Goal: Communication & Community: Answer question/provide support

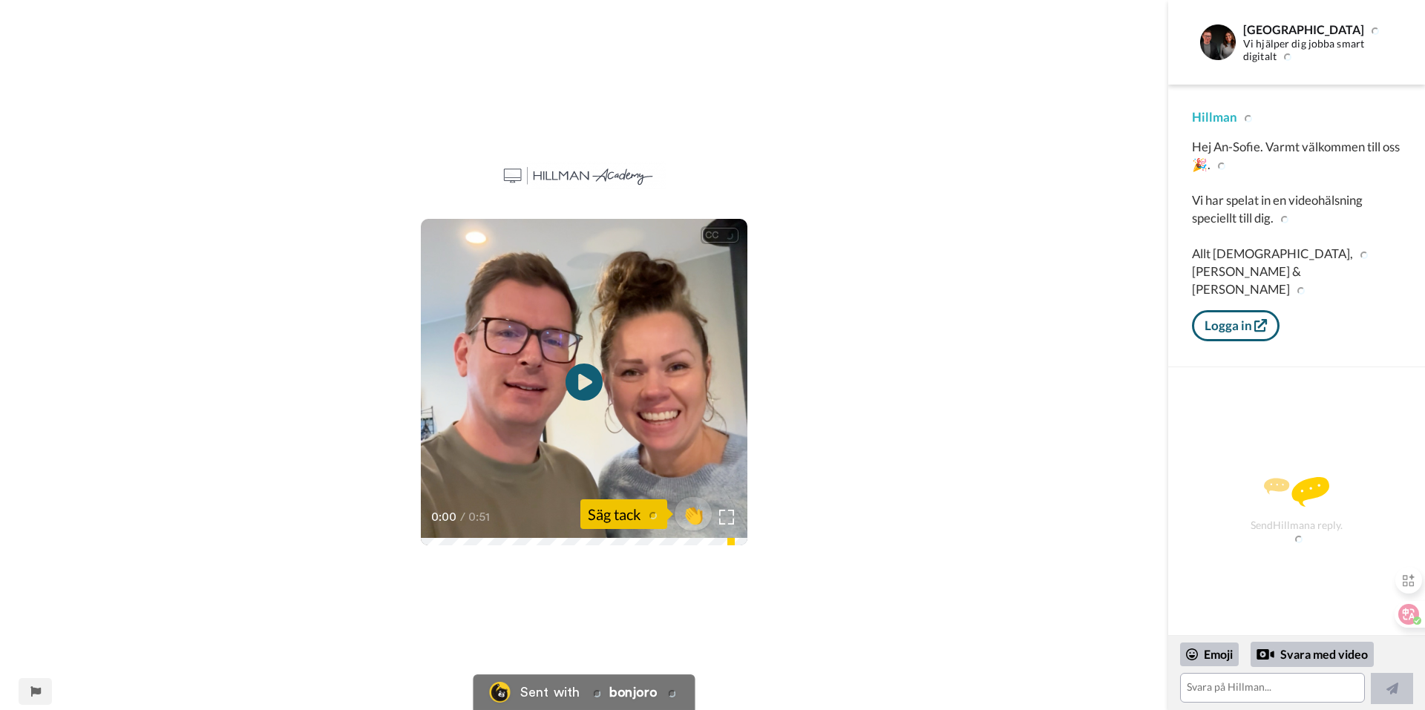
click at [810, 596] on div "CC Play/Pause 0:00 / 0:51 👏 Säg tack" at bounding box center [584, 355] width 1168 height 710
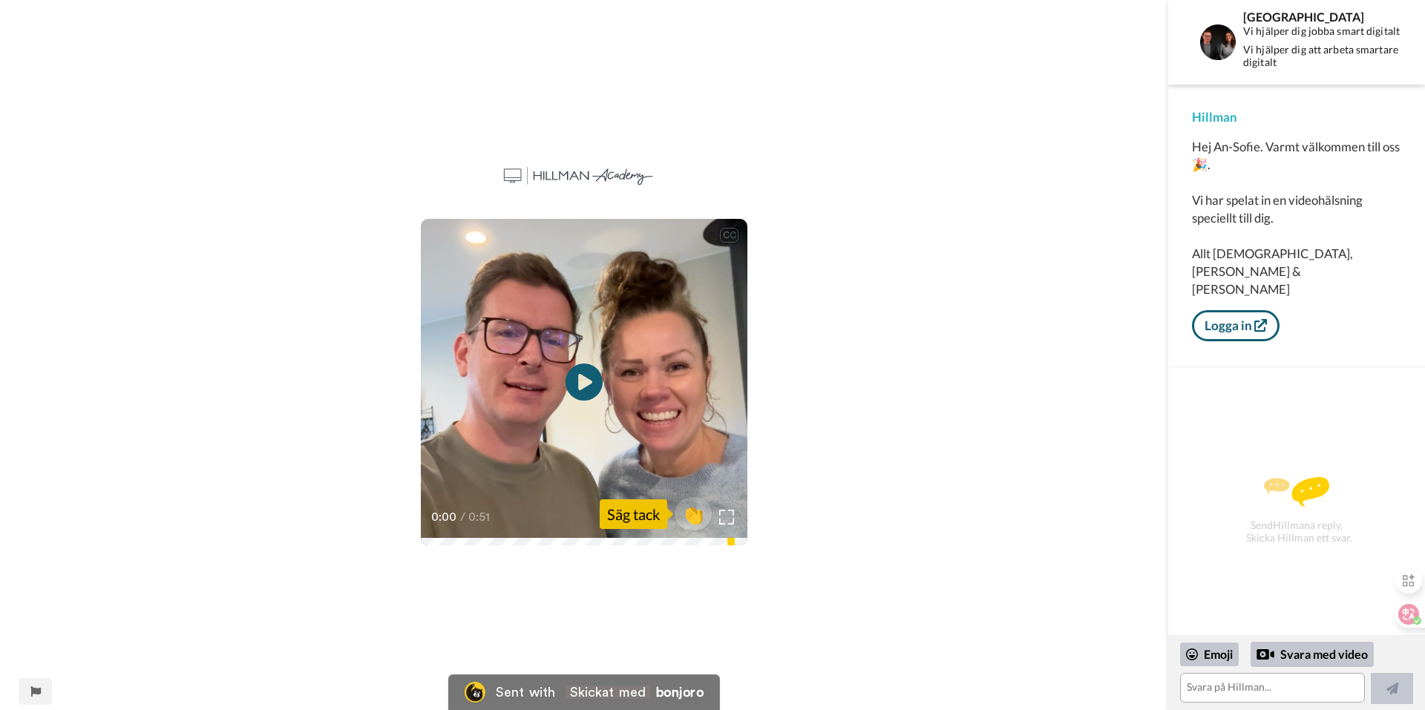
click at [426, 534] on div "0:00 / 0:51" at bounding box center [584, 522] width 327 height 31
click at [640, 515] on div "Säg tack" at bounding box center [634, 514] width 68 height 30
click at [632, 516] on div "Säg tack" at bounding box center [634, 514] width 68 height 30
drag, startPoint x: 632, startPoint y: 516, endPoint x: 816, endPoint y: 617, distance: 209.3
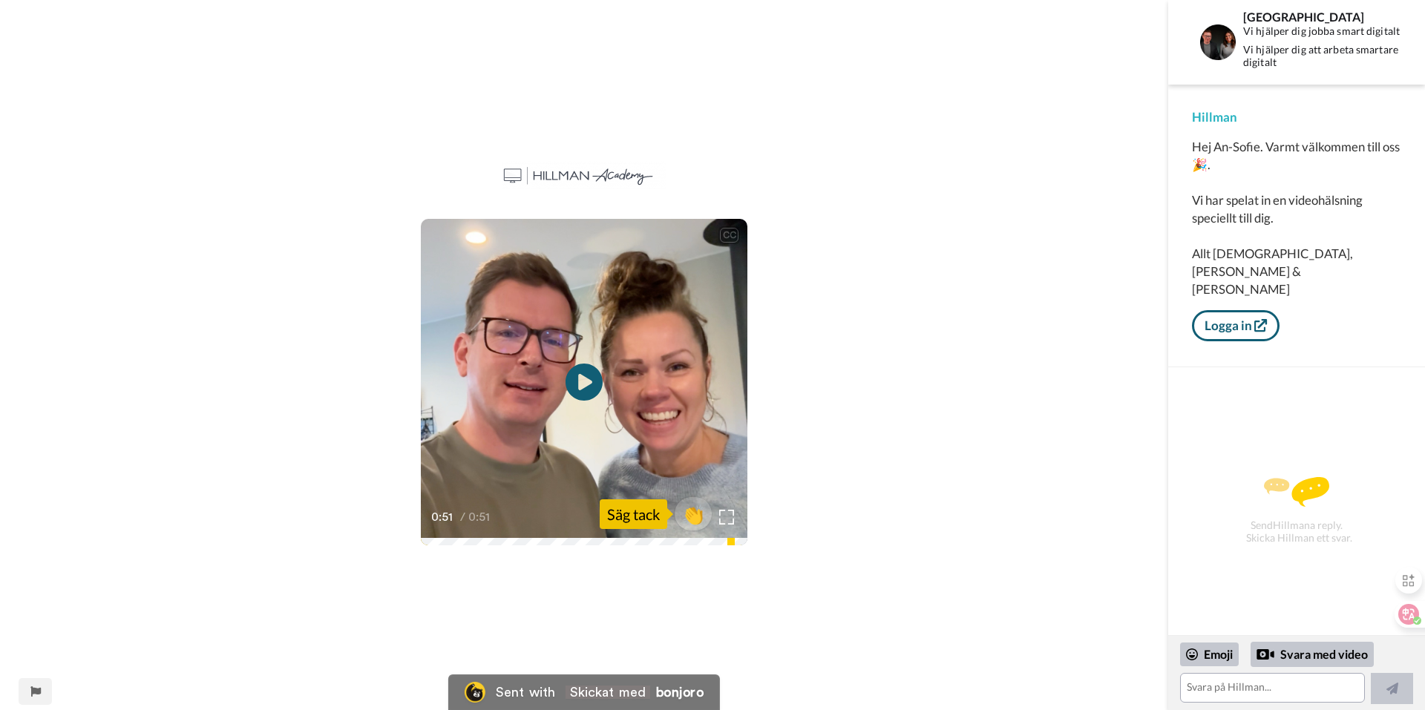
click at [816, 617] on div "CC Play/Pause 0:51 / 0:51 👏 Säg tack" at bounding box center [584, 355] width 1168 height 710
click at [691, 519] on span "👏" at bounding box center [693, 514] width 47 height 30
click at [725, 517] on div at bounding box center [682, 514] width 119 height 119
click at [1211, 688] on textarea "👏" at bounding box center [1272, 688] width 185 height 30
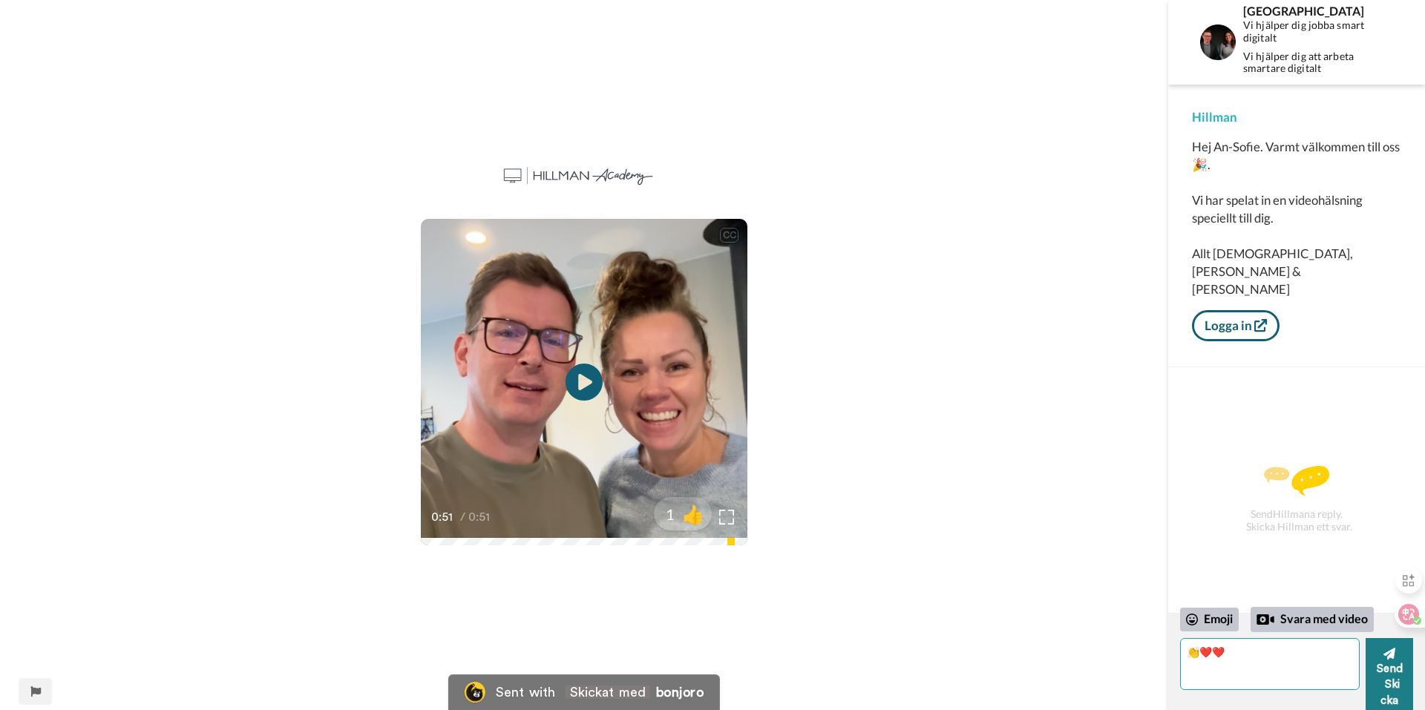
type textarea "👏❤️❤️"
click at [1389, 653] on icon at bounding box center [1389, 654] width 12 height 12
click at [1200, 651] on textarea "👏❤️❤️" at bounding box center [1270, 664] width 180 height 52
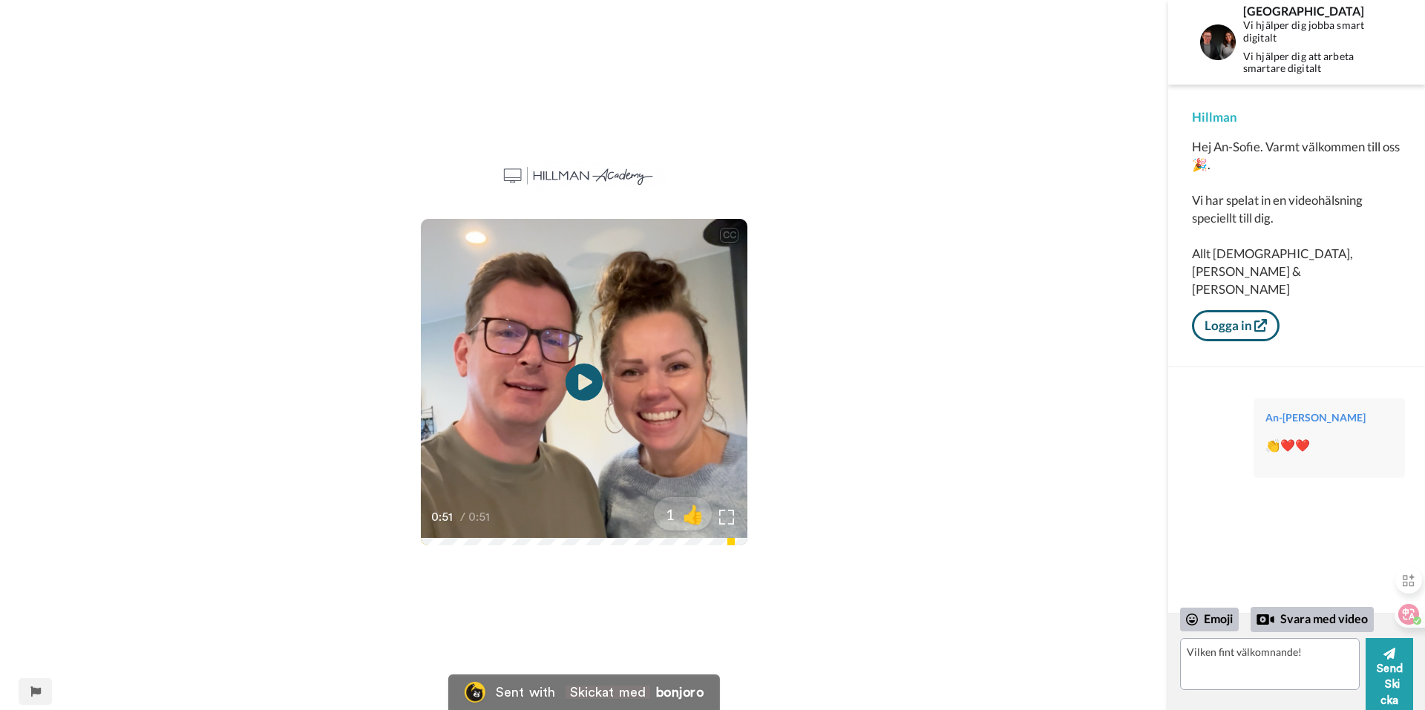
drag, startPoint x: 1278, startPoint y: 653, endPoint x: 1057, endPoint y: 591, distance: 229.6
click at [1058, 591] on div "CC Play/Pause 0:51 / 0:51 1 👍" at bounding box center [584, 355] width 1168 height 710
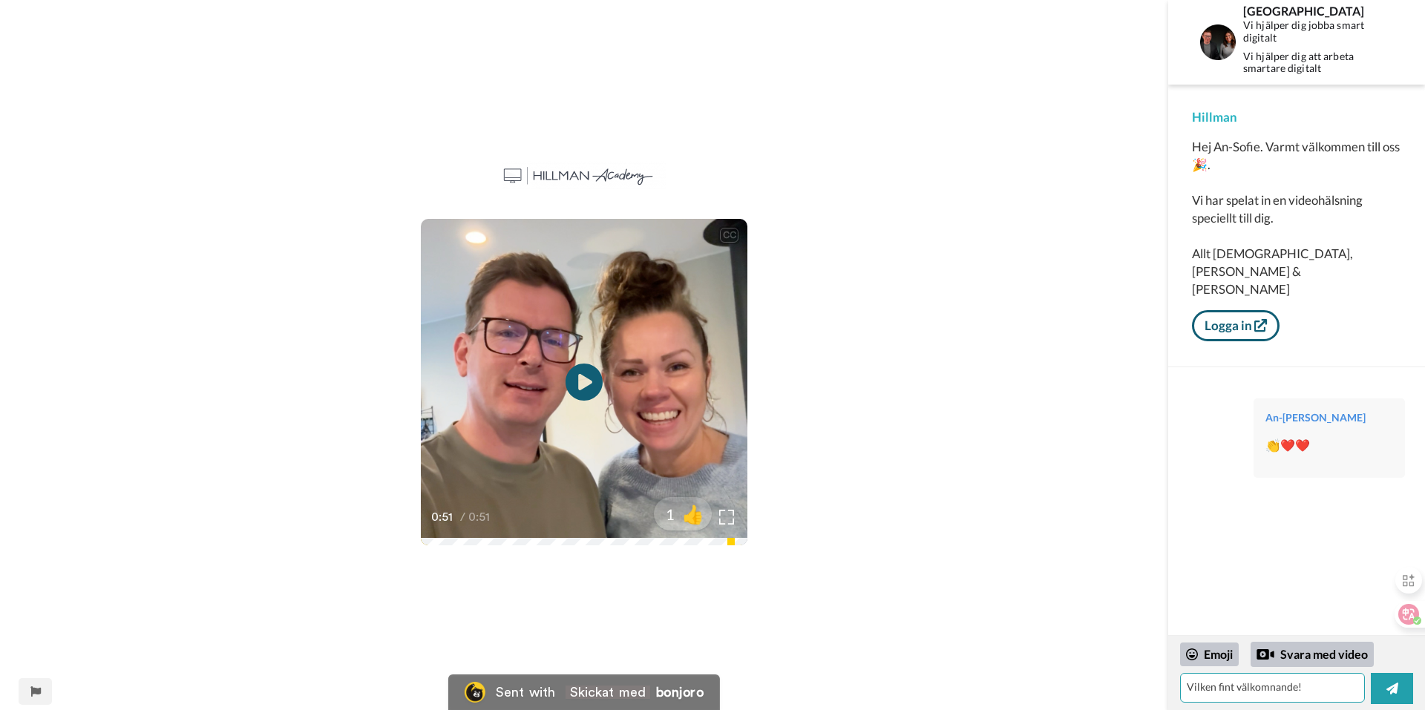
drag, startPoint x: 1233, startPoint y: 687, endPoint x: 1247, endPoint y: 686, distance: 14.2
click at [1233, 687] on textarea "Vilken fint välkomnande!" at bounding box center [1272, 688] width 185 height 30
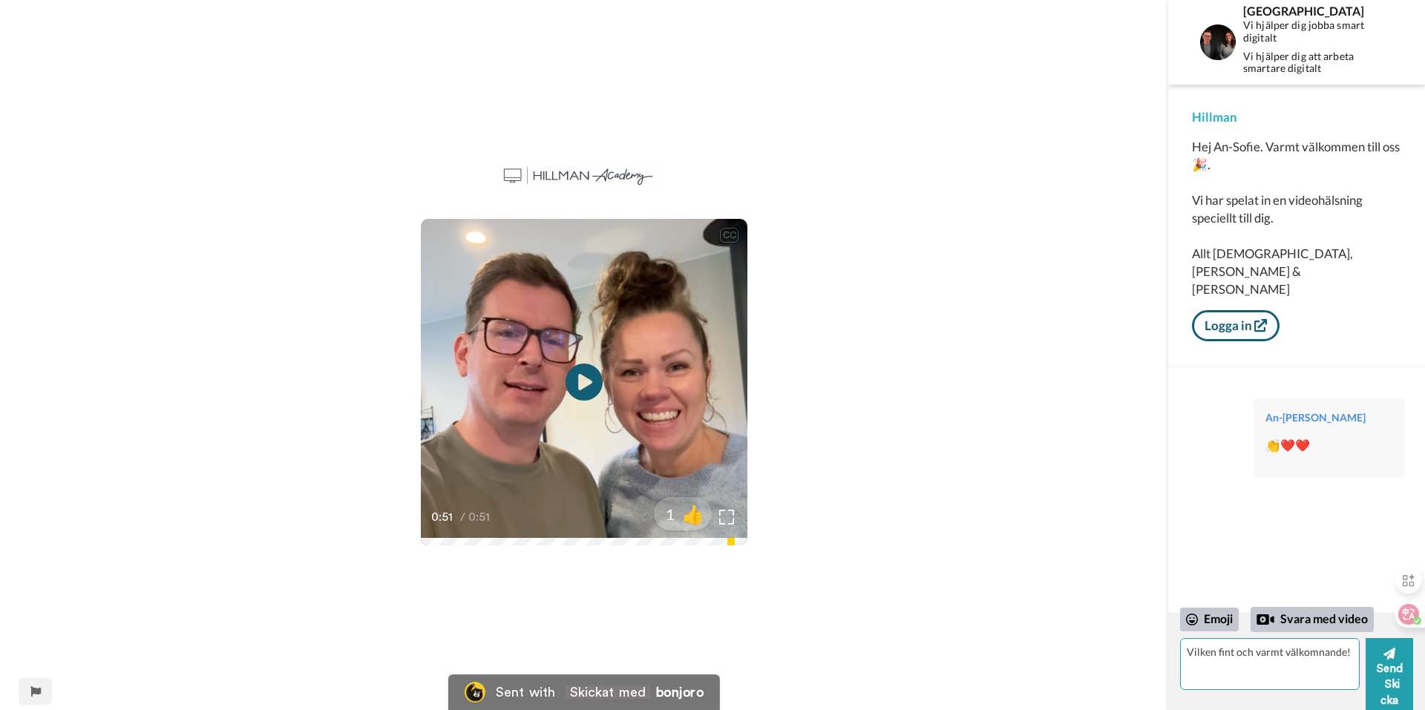
click at [1282, 681] on textarea "Vilken fint och varmt välkomnande!" at bounding box center [1270, 664] width 180 height 52
click at [1344, 654] on textarea "Vilken fint och varmt välkomnande!" at bounding box center [1270, 664] width 180 height 52
click at [1305, 675] on textarea "Vilken fint och varmt hälsning!" at bounding box center [1270, 664] width 180 height 52
click at [1334, 652] on textarea "Vilken fint och varmt hälsning!" at bounding box center [1270, 664] width 180 height 52
type textarea "Vilken fint och varmt hälsning! 🤗"
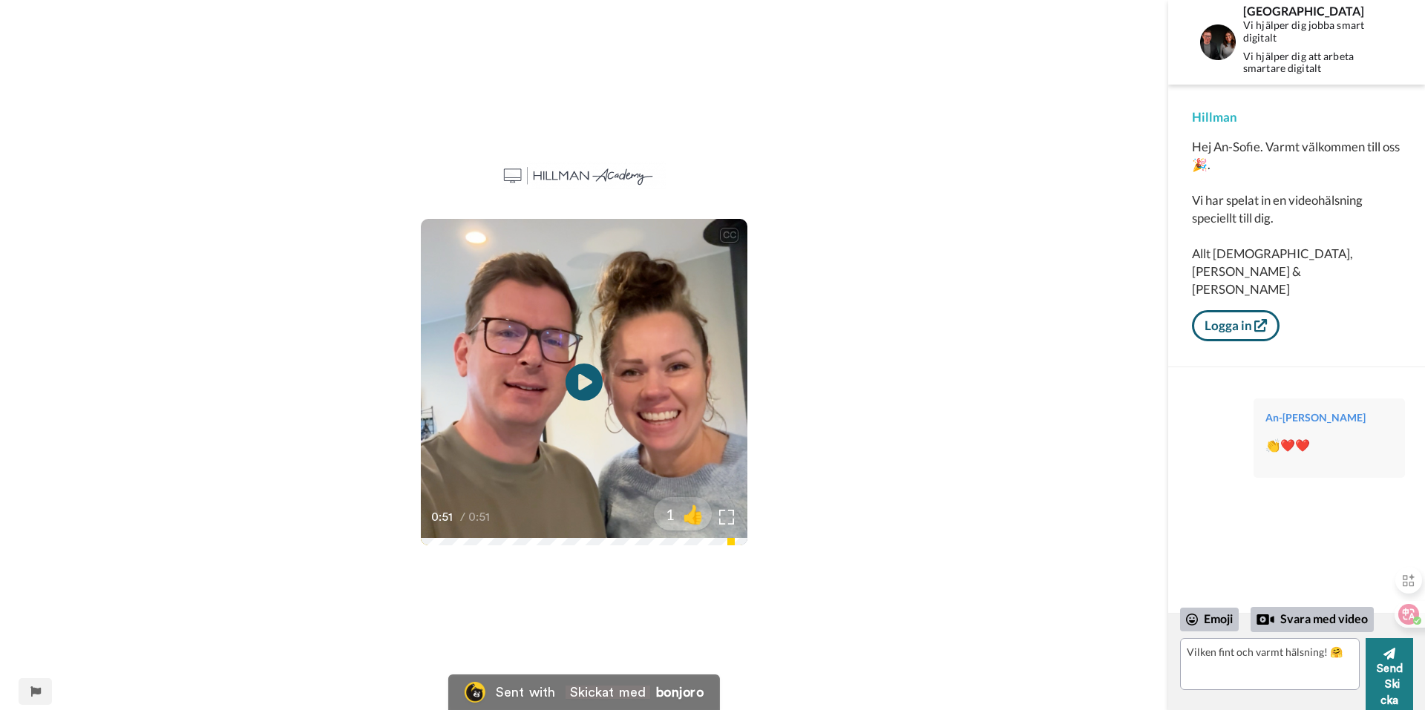
click at [1393, 666] on button "Send Skicka" at bounding box center [1389, 677] width 47 height 79
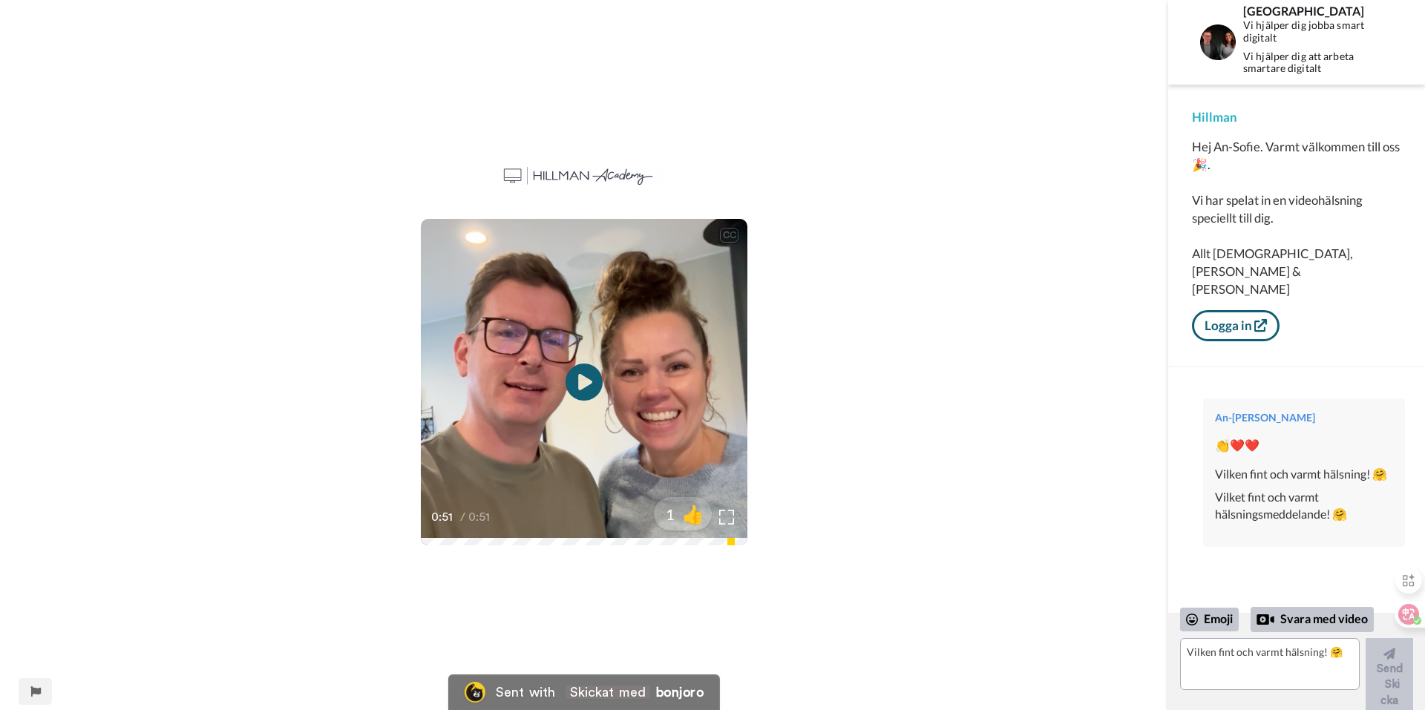
click at [1380, 505] on font "Vilket fint och varmt hälsningsmeddelande! 🤗" at bounding box center [1304, 506] width 178 height 34
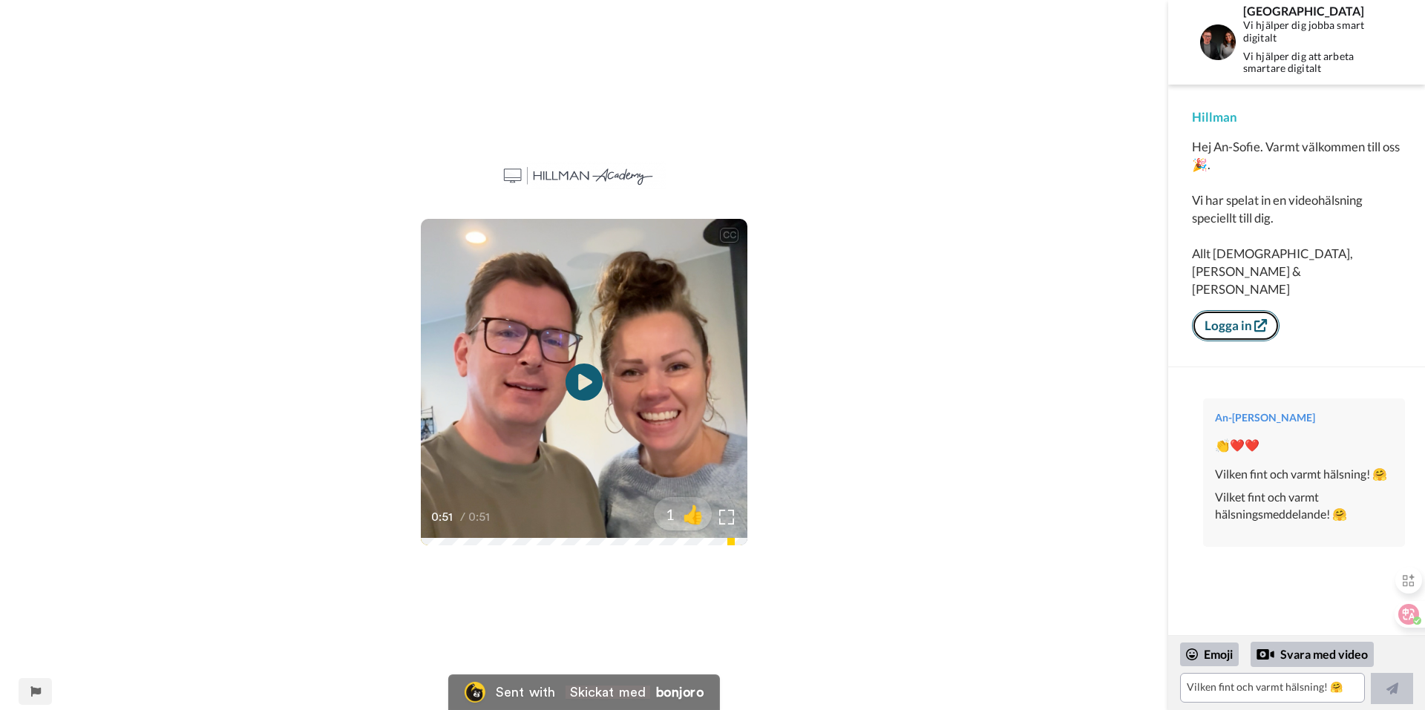
click at [1244, 310] on link "Logga in" at bounding box center [1236, 325] width 88 height 31
click at [1233, 310] on link "Logga in" at bounding box center [1236, 325] width 88 height 31
